Goal: Contribute content: Add original content to the website for others to see

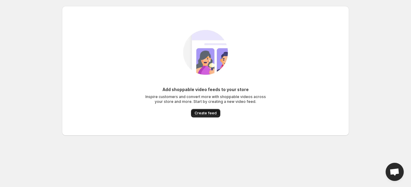
click at [211, 114] on span "Create feed" at bounding box center [206, 113] width 22 height 5
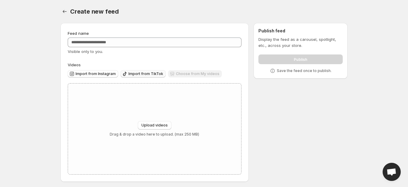
click at [134, 74] on span "Import from TikTok" at bounding box center [145, 73] width 35 height 5
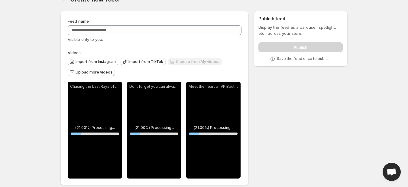
scroll to position [18, 0]
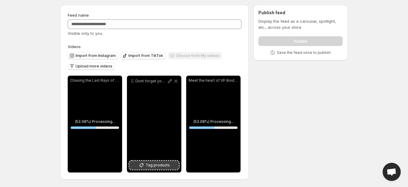
click at [161, 164] on span "Tag products" at bounding box center [158, 165] width 24 height 6
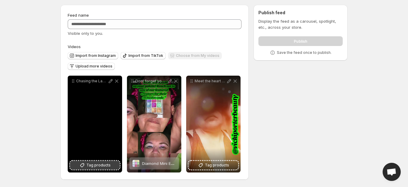
click at [108, 165] on span "Tag products" at bounding box center [98, 165] width 24 height 6
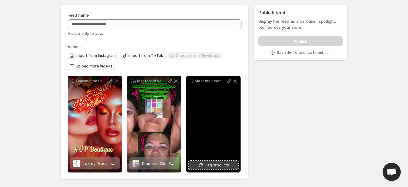
click at [225, 164] on span "Tag products" at bounding box center [217, 165] width 24 height 6
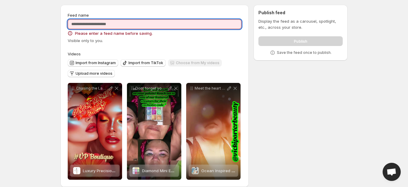
click at [199, 20] on input "Feed name" at bounding box center [155, 24] width 174 height 10
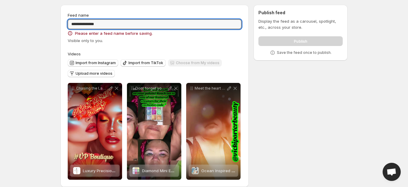
type input "**********"
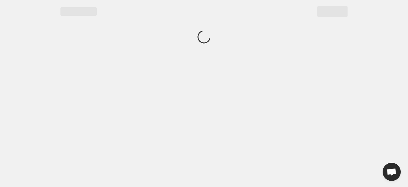
scroll to position [0, 0]
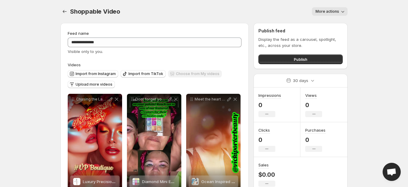
drag, startPoint x: 409, startPoint y: 53, endPoint x: 393, endPoint y: 4, distance: 51.7
click at [393, 4] on body "**********" at bounding box center [204, 93] width 408 height 187
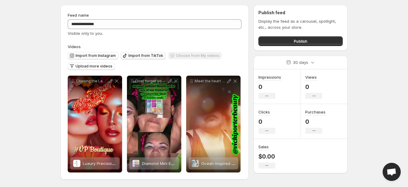
click at [144, 55] on span "Import from TikTok" at bounding box center [145, 55] width 35 height 5
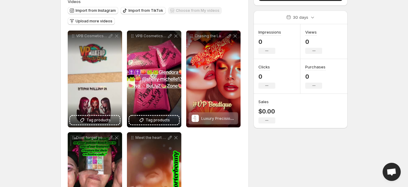
scroll to position [66, 0]
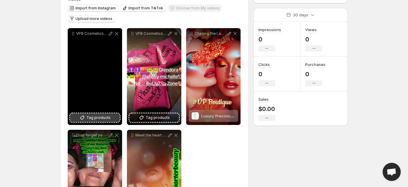
click at [102, 118] on span "Tag products" at bounding box center [98, 118] width 24 height 6
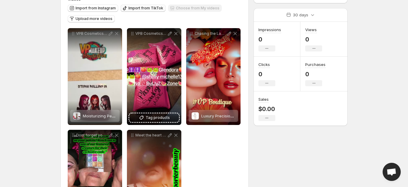
click at [142, 7] on span "Import from TikTok" at bounding box center [145, 8] width 35 height 5
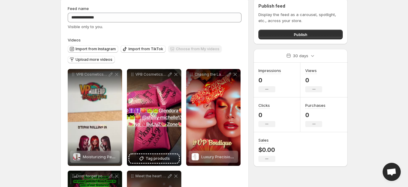
scroll to position [21, 0]
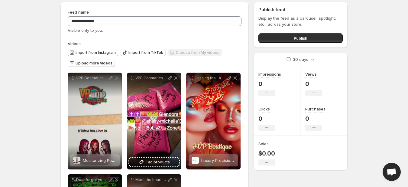
click at [153, 56] on div "Import from TikTok" at bounding box center [143, 53] width 45 height 8
click at [153, 52] on span "Import from TikTok" at bounding box center [145, 52] width 35 height 5
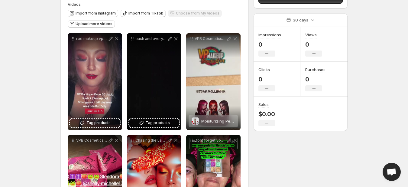
scroll to position [58, 0]
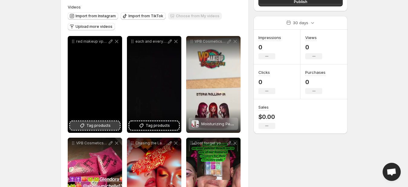
click at [104, 126] on span "Tag products" at bounding box center [98, 125] width 24 height 6
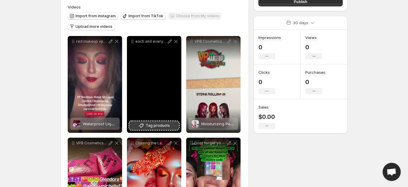
click at [157, 126] on span "Tag products" at bounding box center [158, 125] width 24 height 6
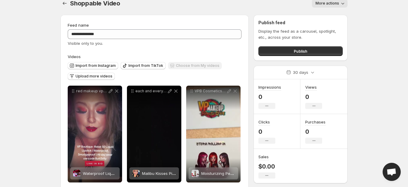
scroll to position [9, 0]
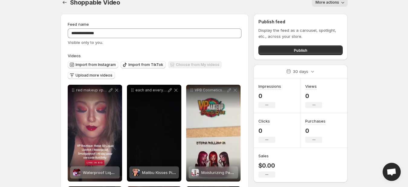
click at [336, 56] on div "Publish feed Display the feed as a carousel, spotlight, etc., across your store…" at bounding box center [301, 37] width 94 height 46
click at [336, 51] on button "Publish" at bounding box center [300, 50] width 84 height 10
